Goal: Complete application form

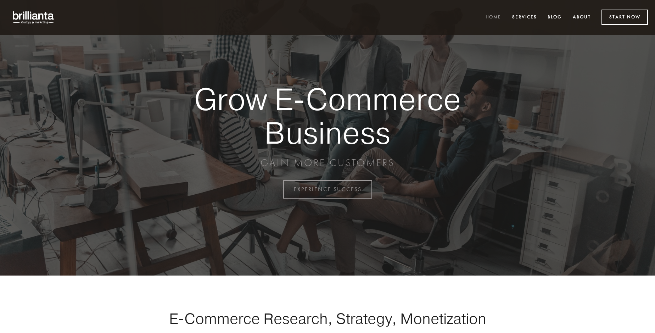
scroll to position [1859, 0]
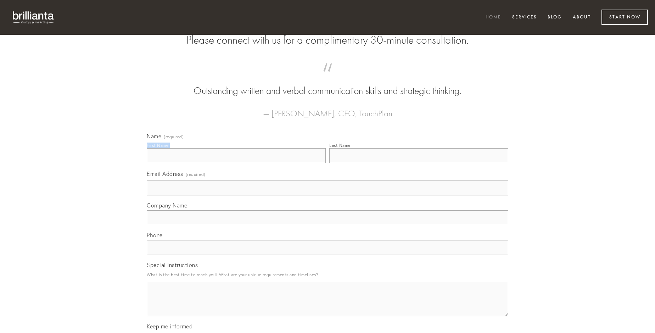
type input "[PERSON_NAME]"
click at [419, 163] on input "Last Name" at bounding box center [418, 155] width 179 height 15
type input "[PERSON_NAME]"
click at [328, 195] on input "Email Address (required)" at bounding box center [328, 187] width 362 height 15
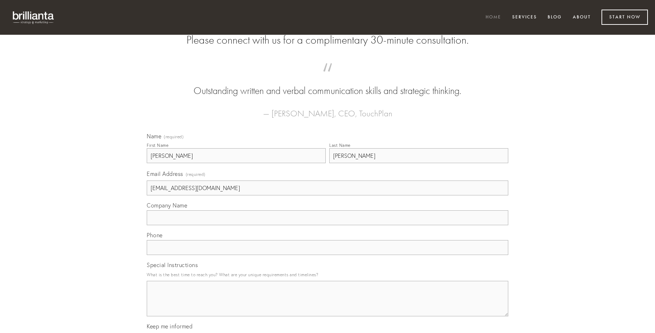
type input "[EMAIL_ADDRESS][DOMAIN_NAME]"
click at [328, 225] on input "Company Name" at bounding box center [328, 217] width 362 height 15
type input "arcesso"
click at [328, 255] on input "text" at bounding box center [328, 247] width 362 height 15
click at [328, 305] on textarea "Special Instructions" at bounding box center [328, 298] width 362 height 35
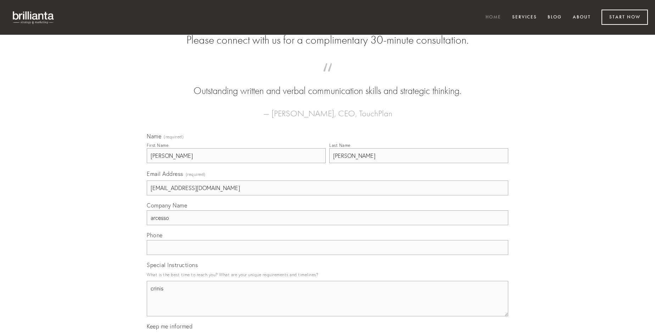
type textarea "crinis"
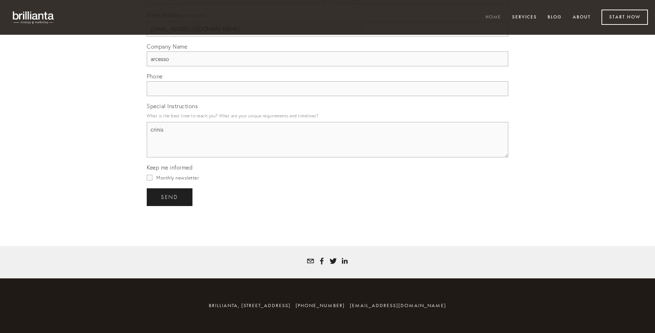
click at [170, 197] on span "send" at bounding box center [169, 197] width 17 height 6
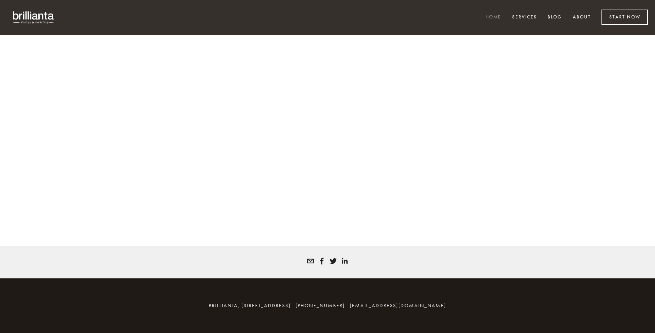
scroll to position [1849, 0]
